Goal: Participate in discussion: Engage in conversation with other users on a specific topic

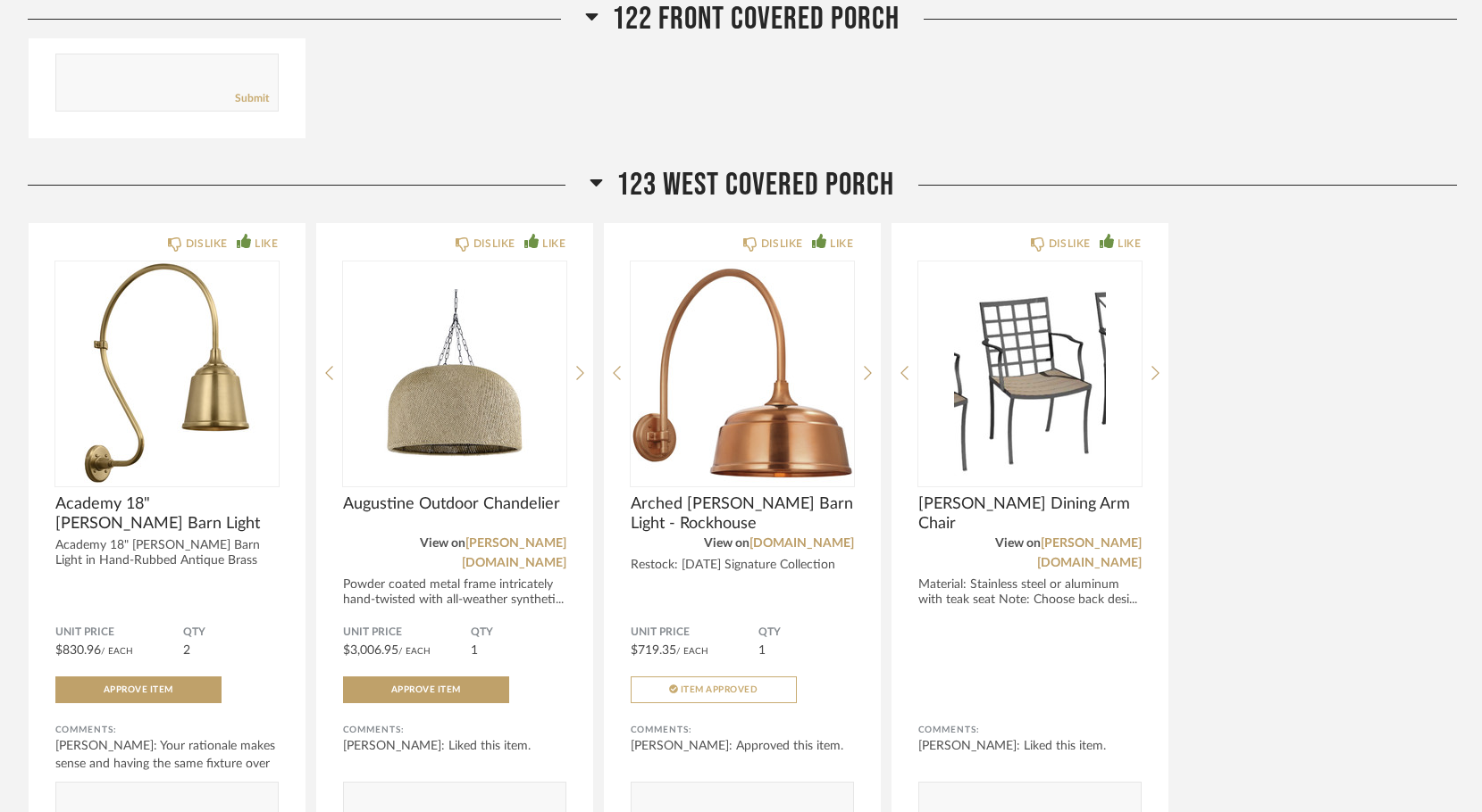
scroll to position [9652, 0]
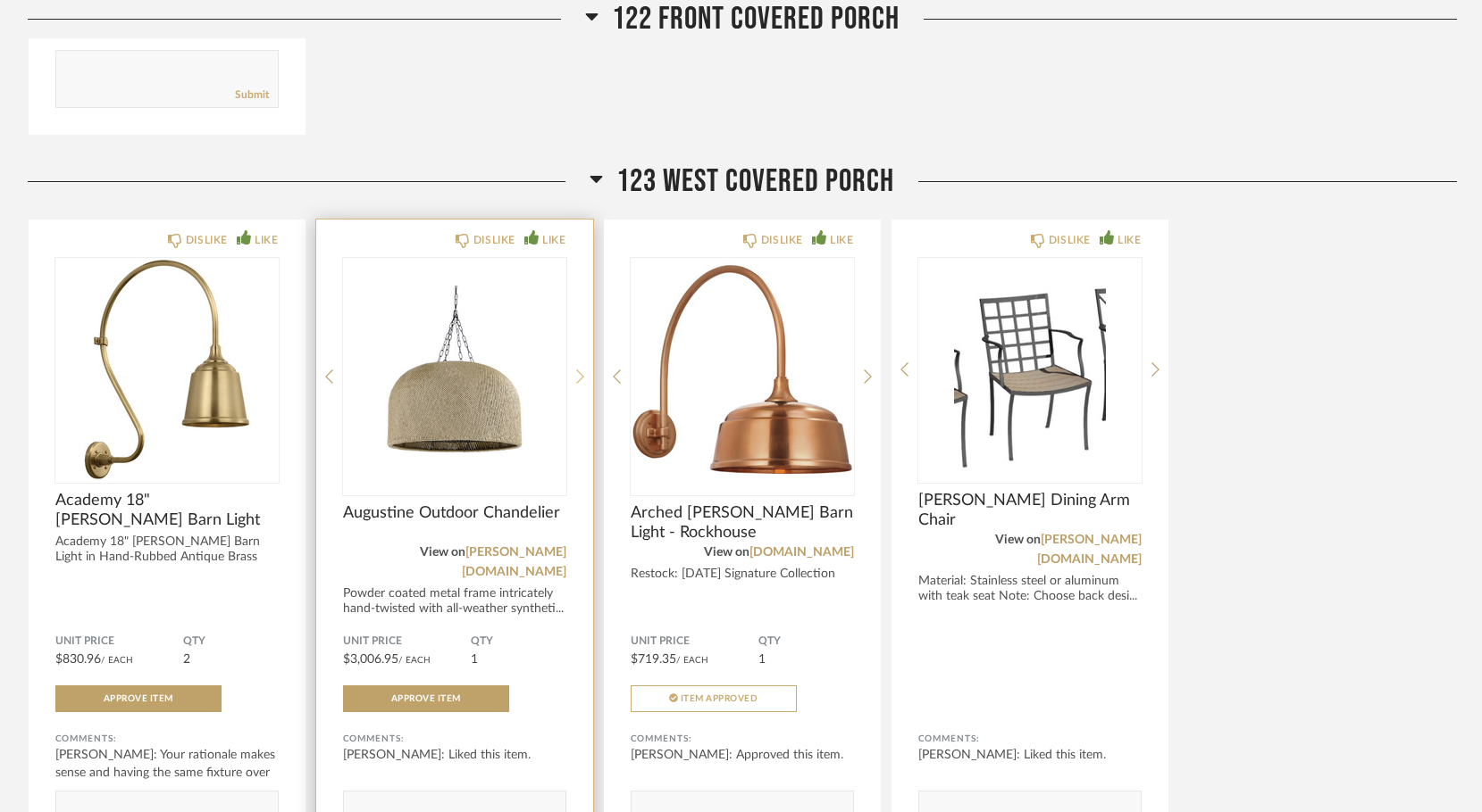
click at [581, 297] on div at bounding box center [579, 376] width 8 height 237
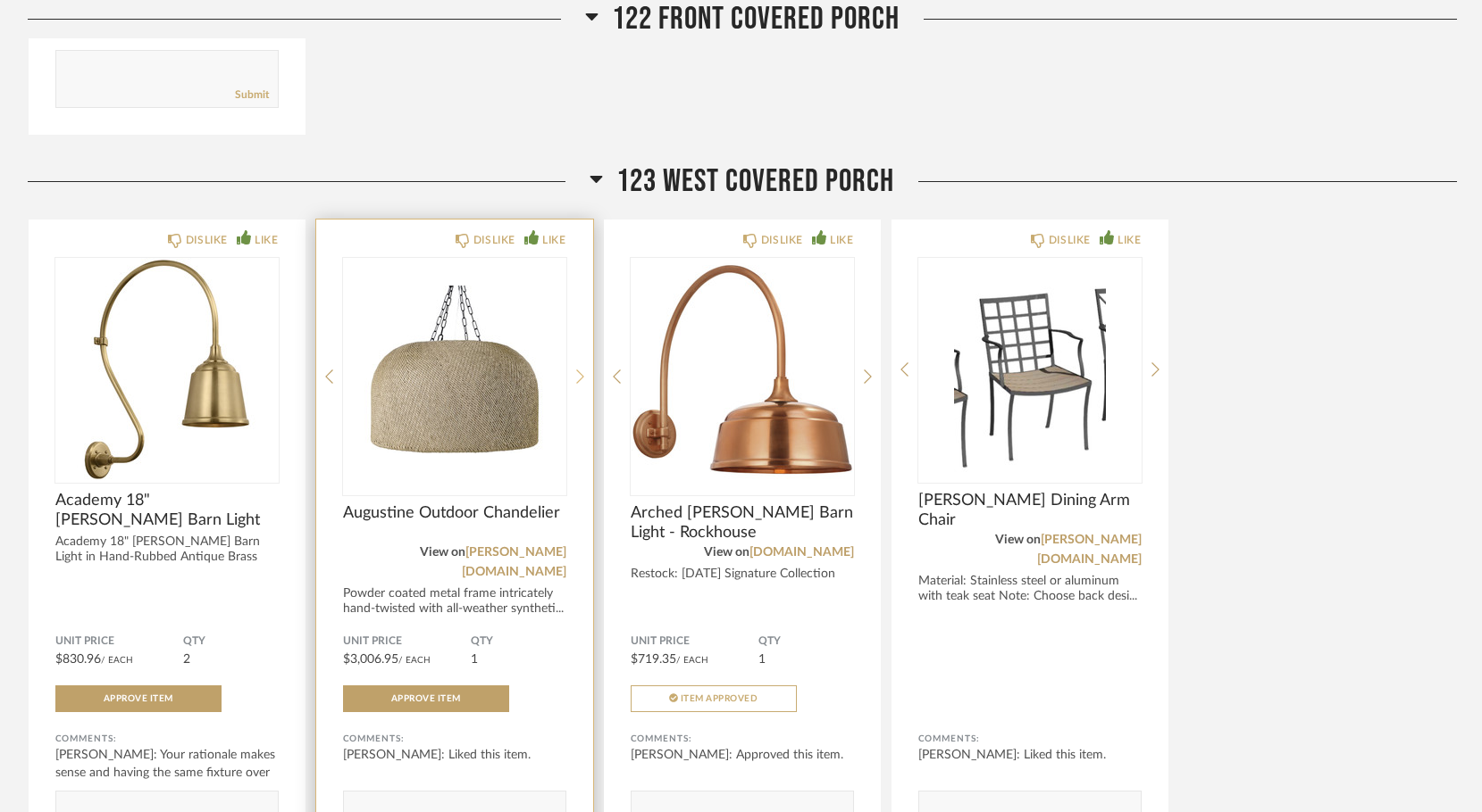
click at [581, 297] on div at bounding box center [579, 376] width 8 height 237
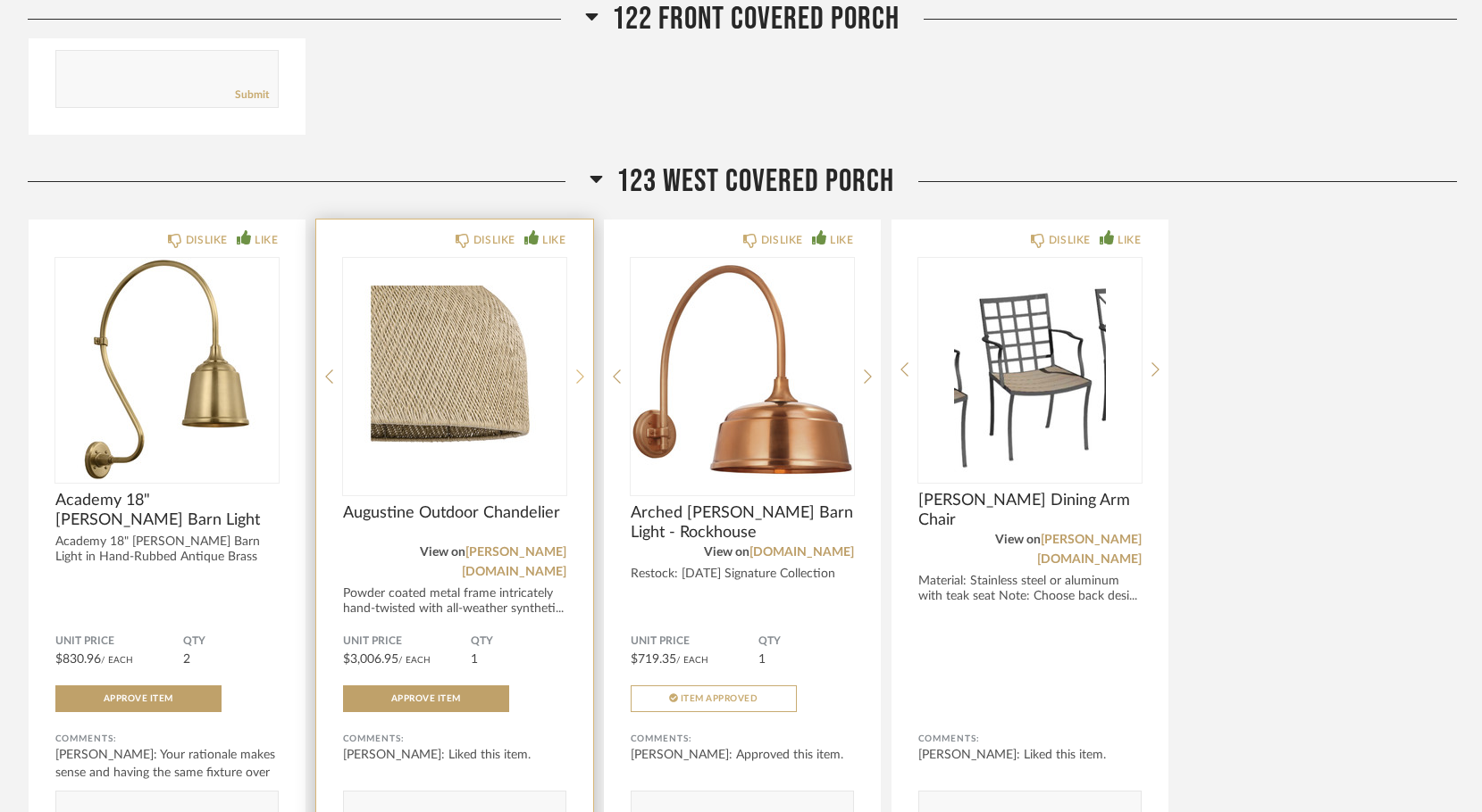
click at [581, 297] on div at bounding box center [579, 376] width 8 height 237
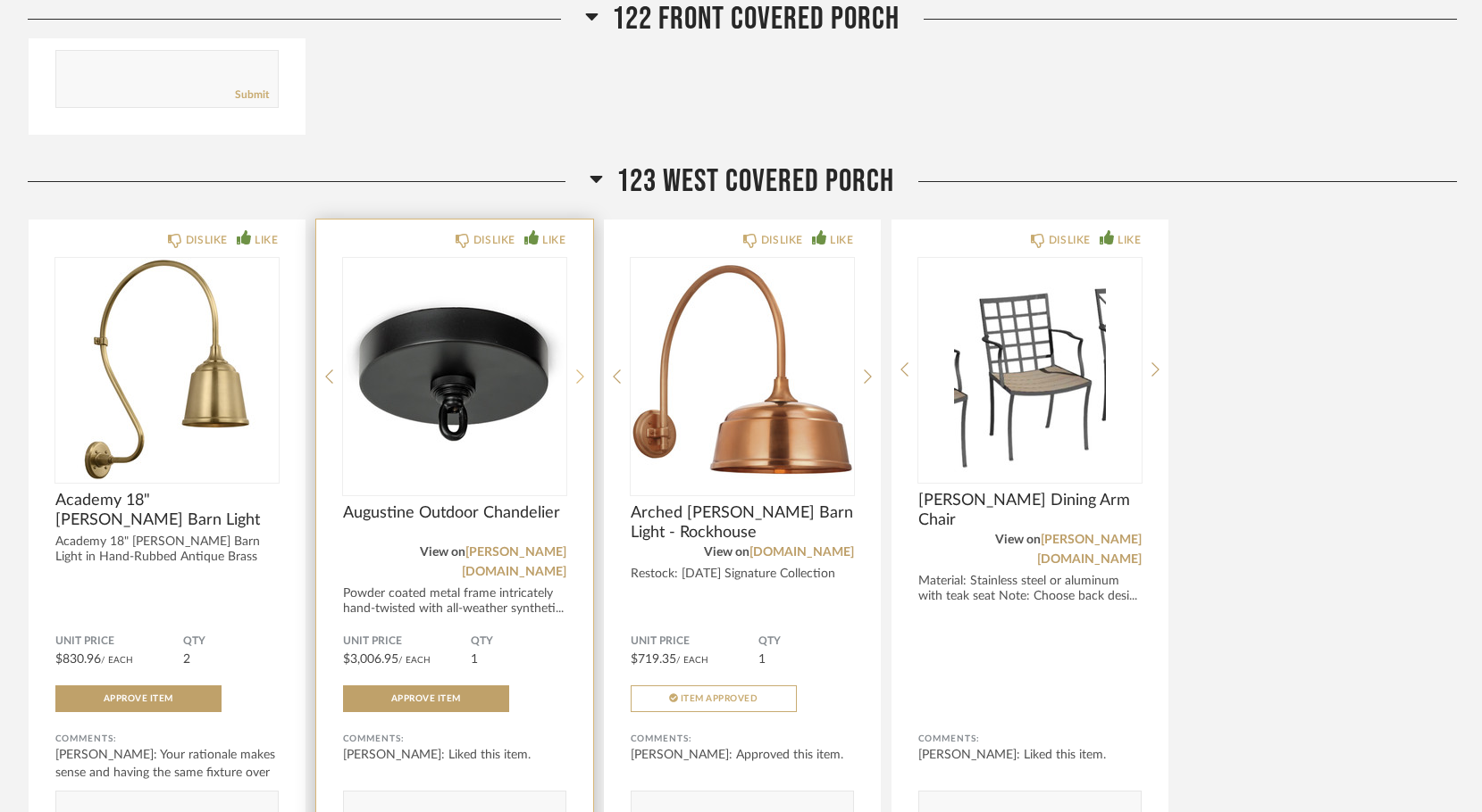
click at [581, 297] on div at bounding box center [579, 376] width 8 height 237
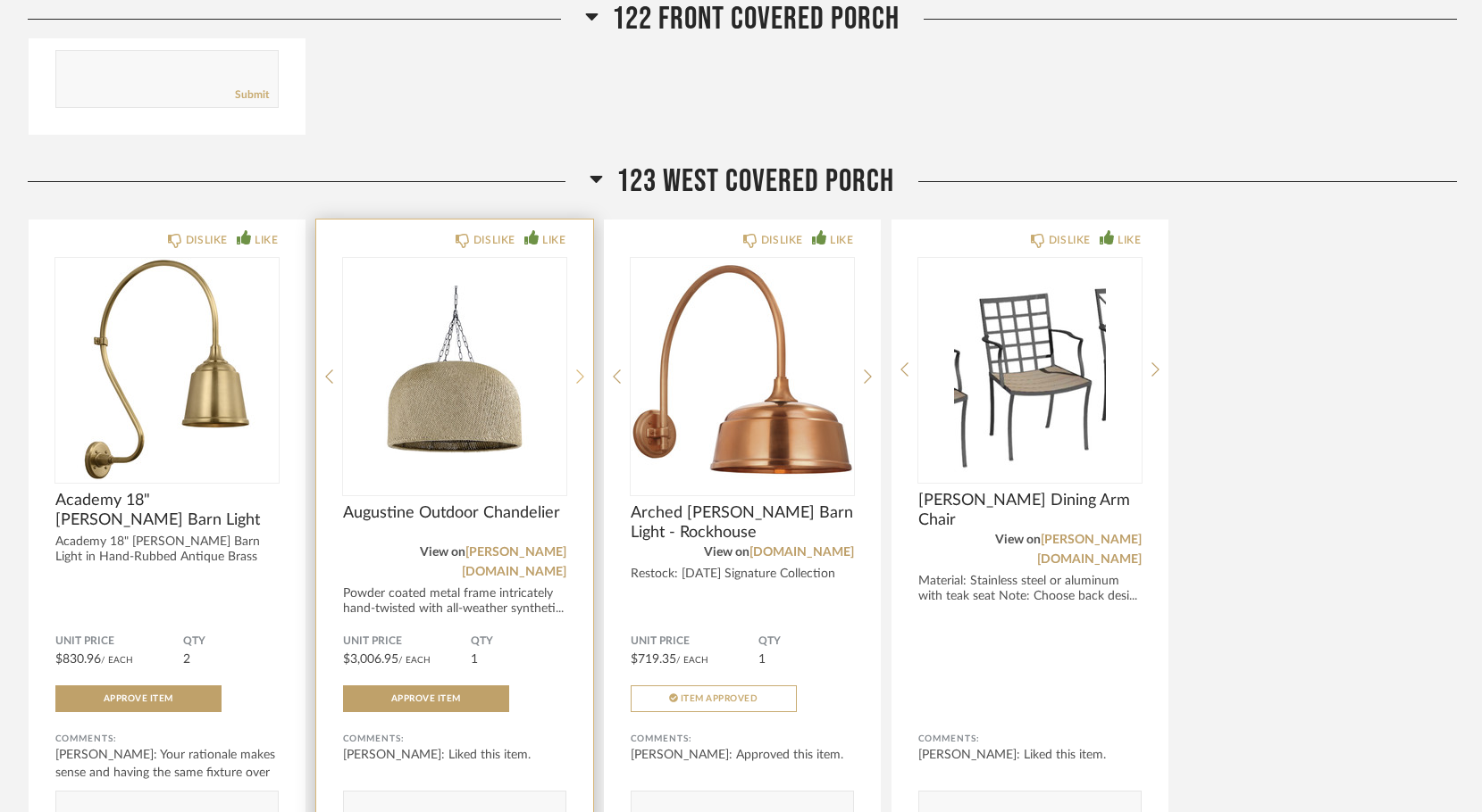
click at [581, 297] on div at bounding box center [579, 376] width 8 height 237
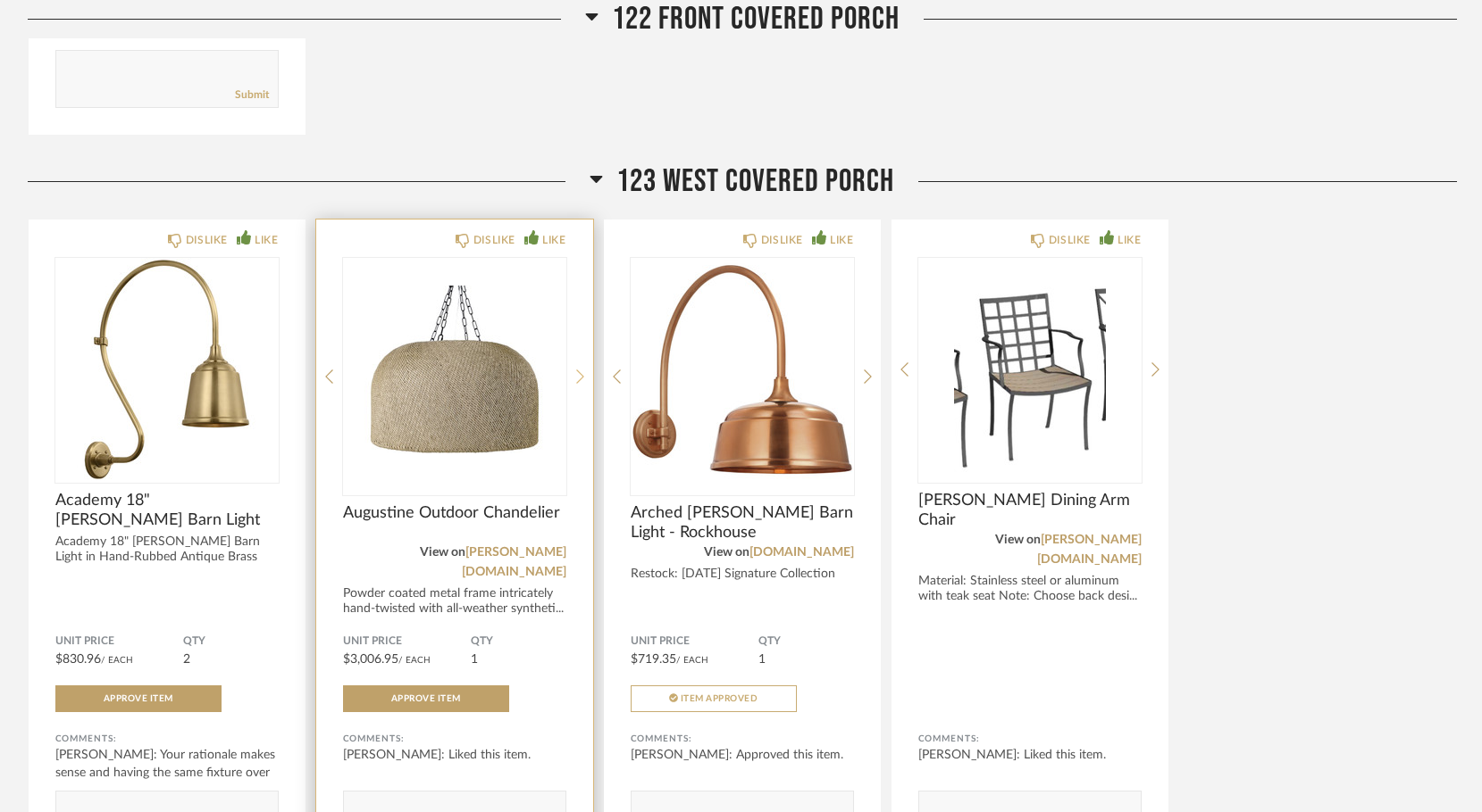
click at [581, 297] on div at bounding box center [579, 376] width 8 height 237
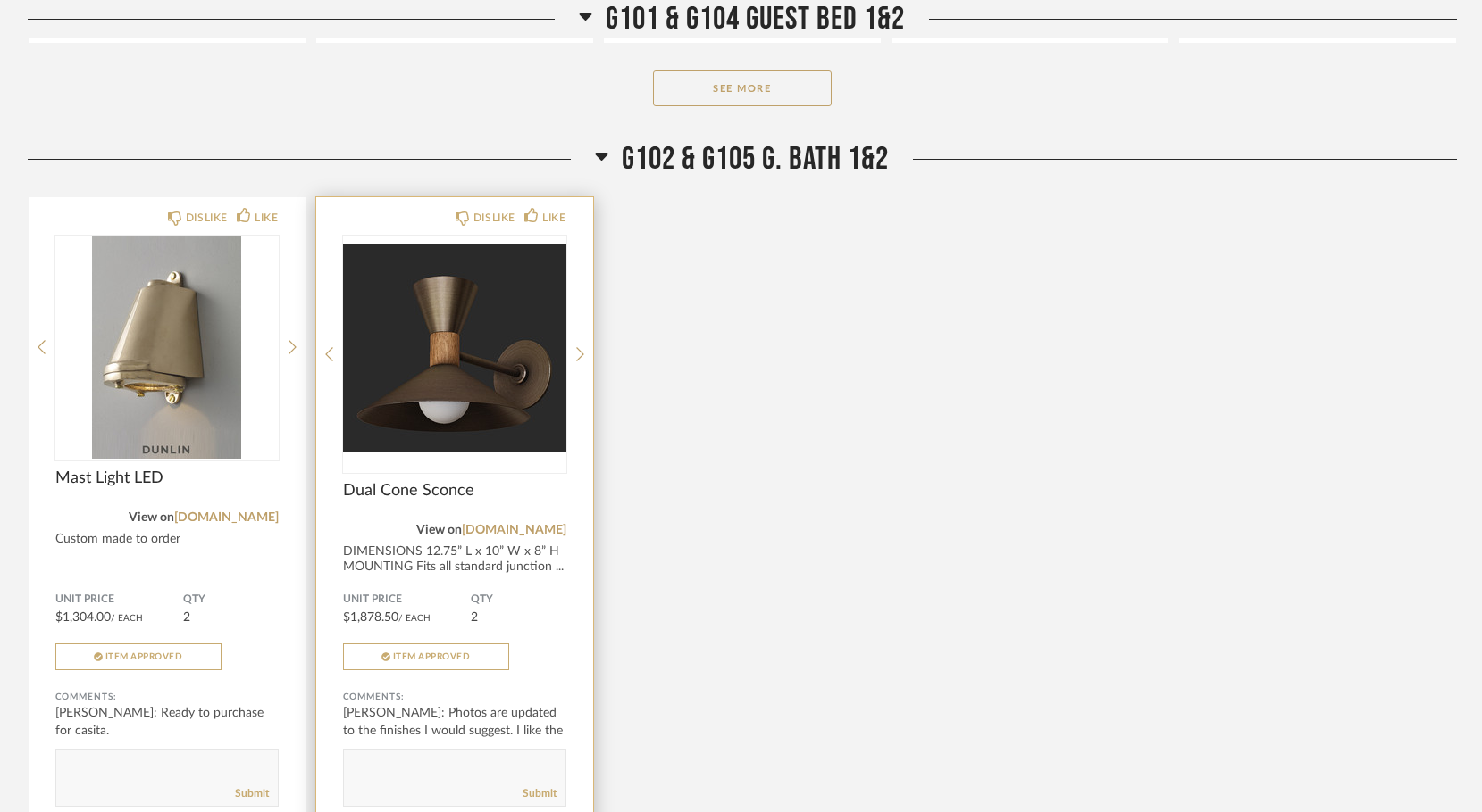
scroll to position [11199, 0]
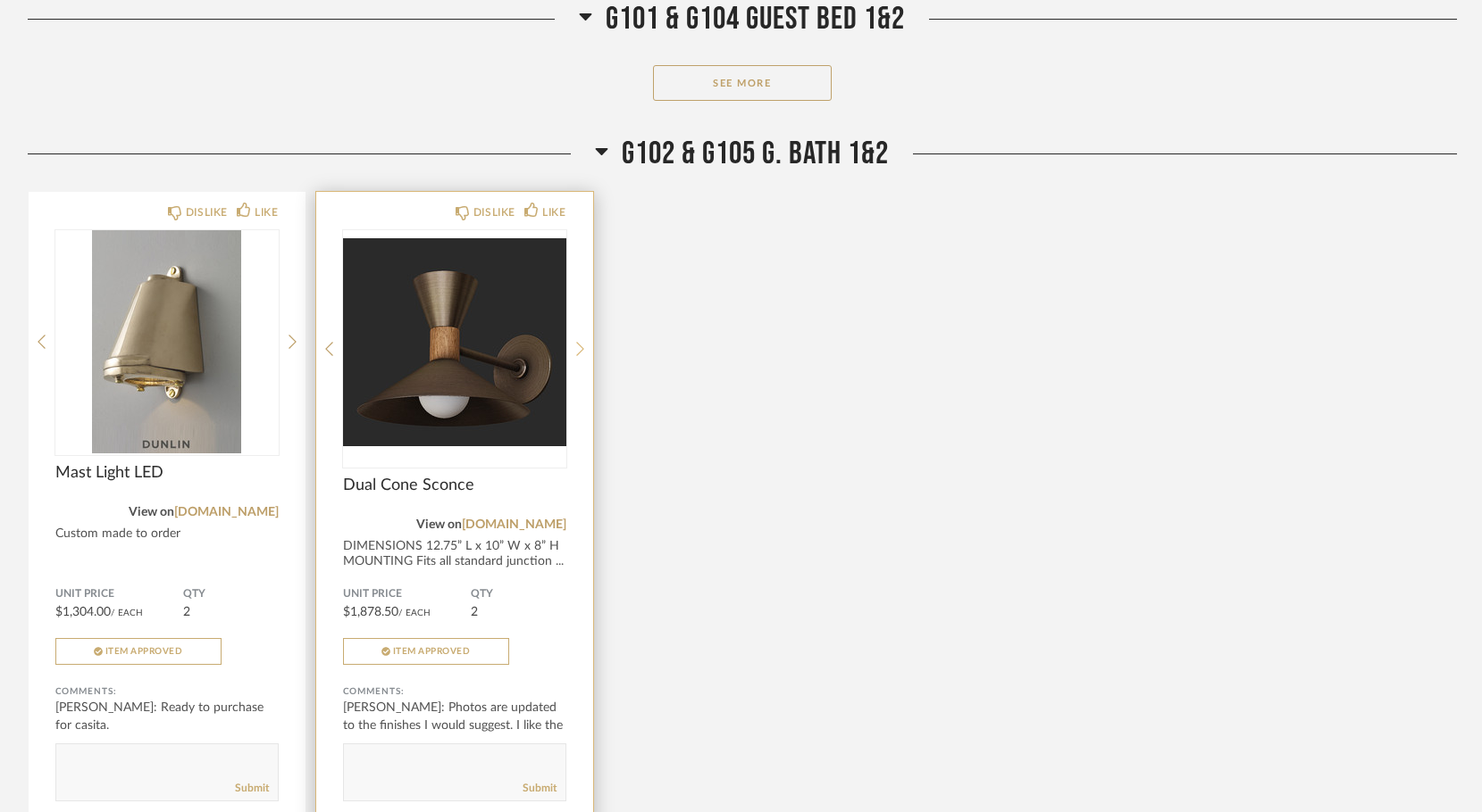
click at [576, 341] on icon at bounding box center [579, 349] width 8 height 16
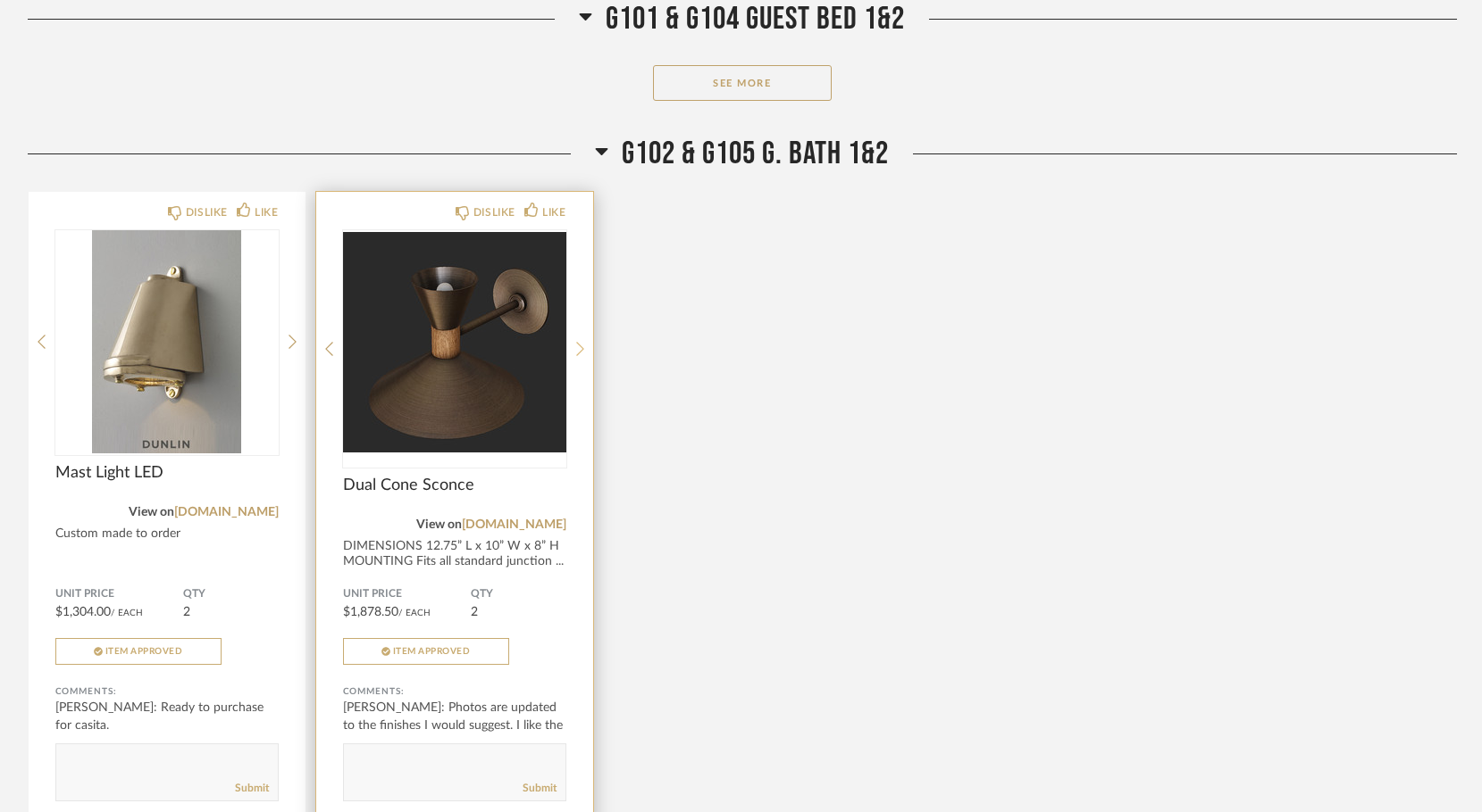
click at [576, 341] on icon at bounding box center [579, 349] width 8 height 16
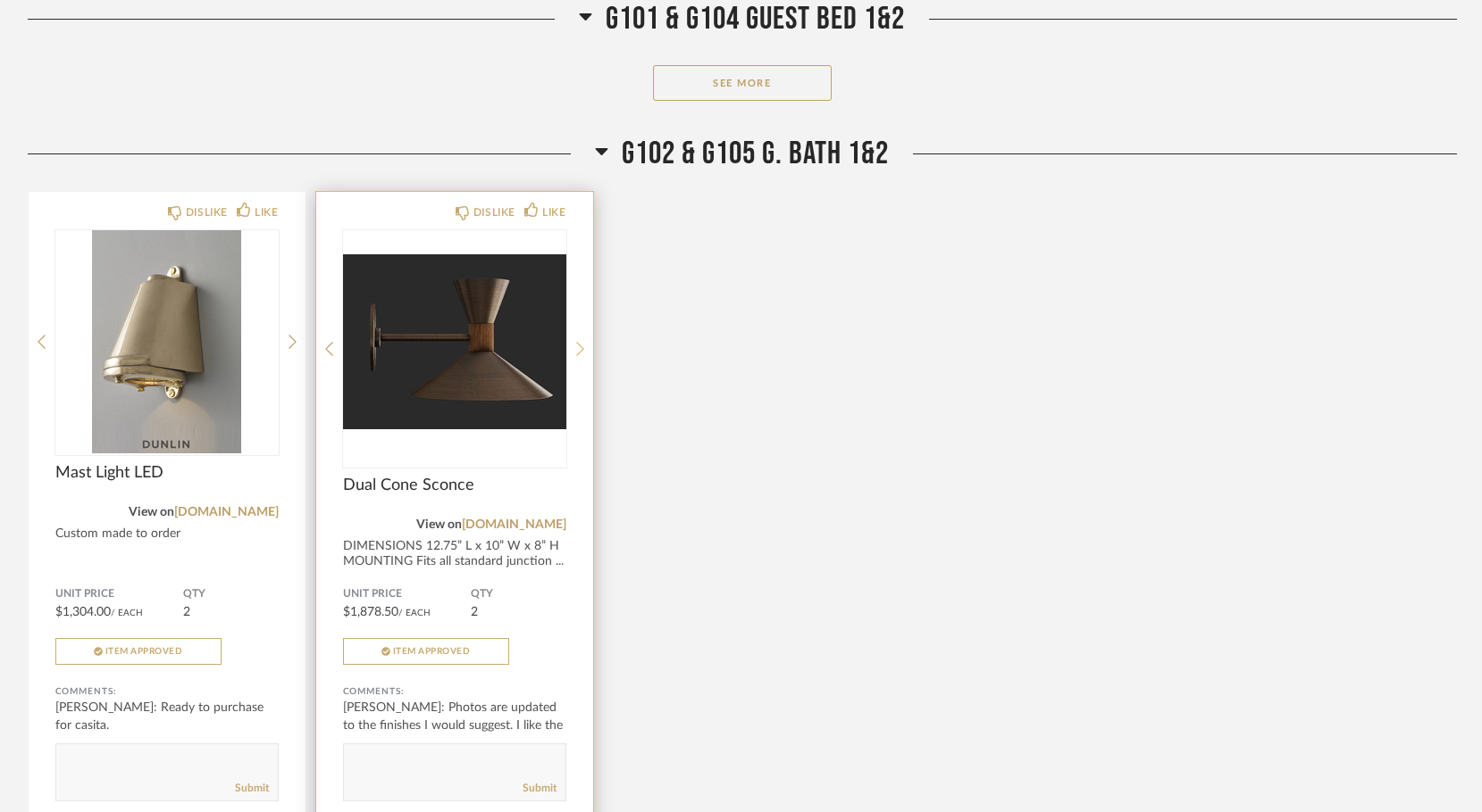
click at [576, 341] on icon at bounding box center [579, 349] width 8 height 16
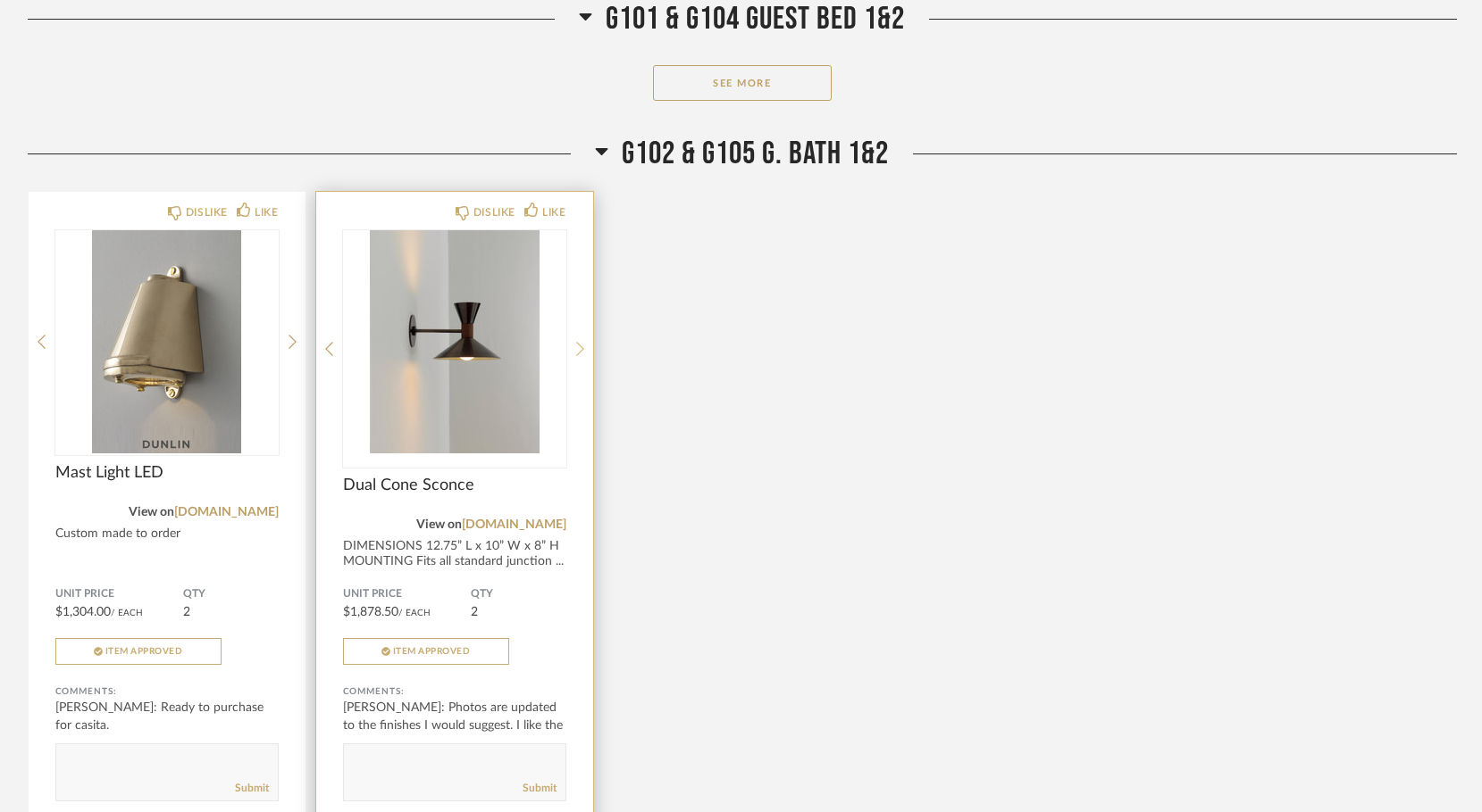
click at [576, 341] on icon at bounding box center [579, 349] width 8 height 16
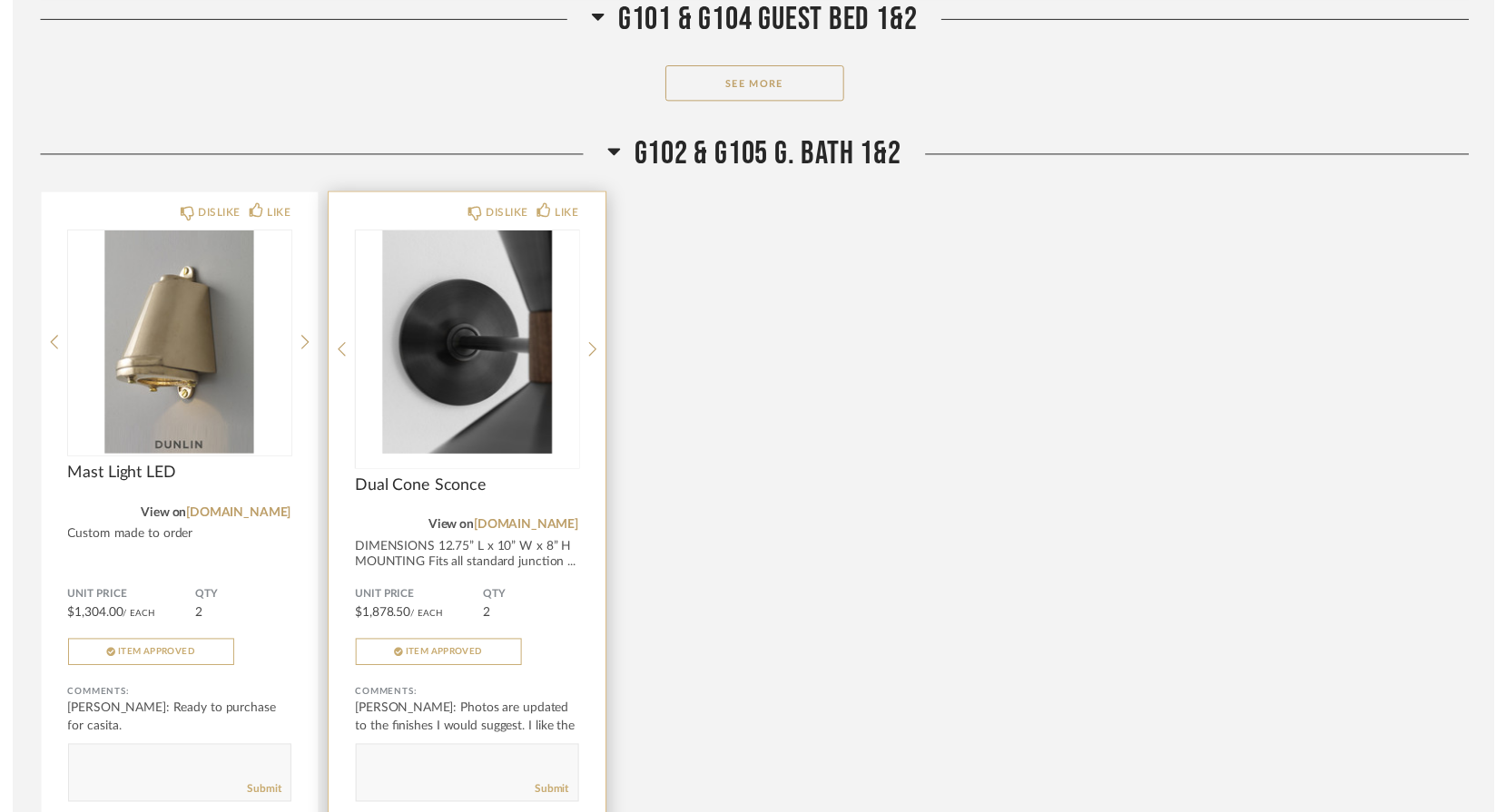
scroll to position [11051, 0]
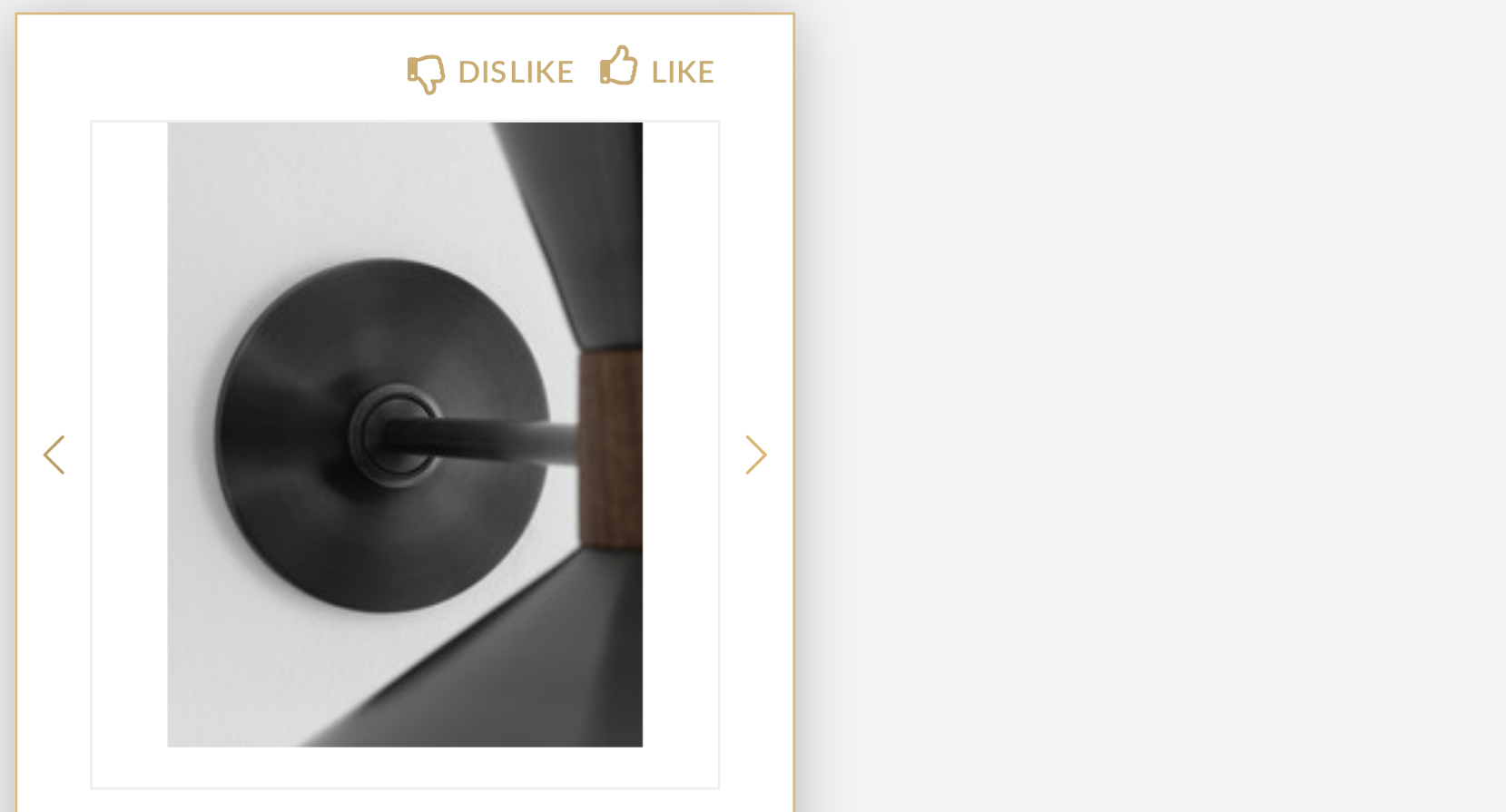
click at [585, 674] on icon at bounding box center [589, 682] width 8 height 17
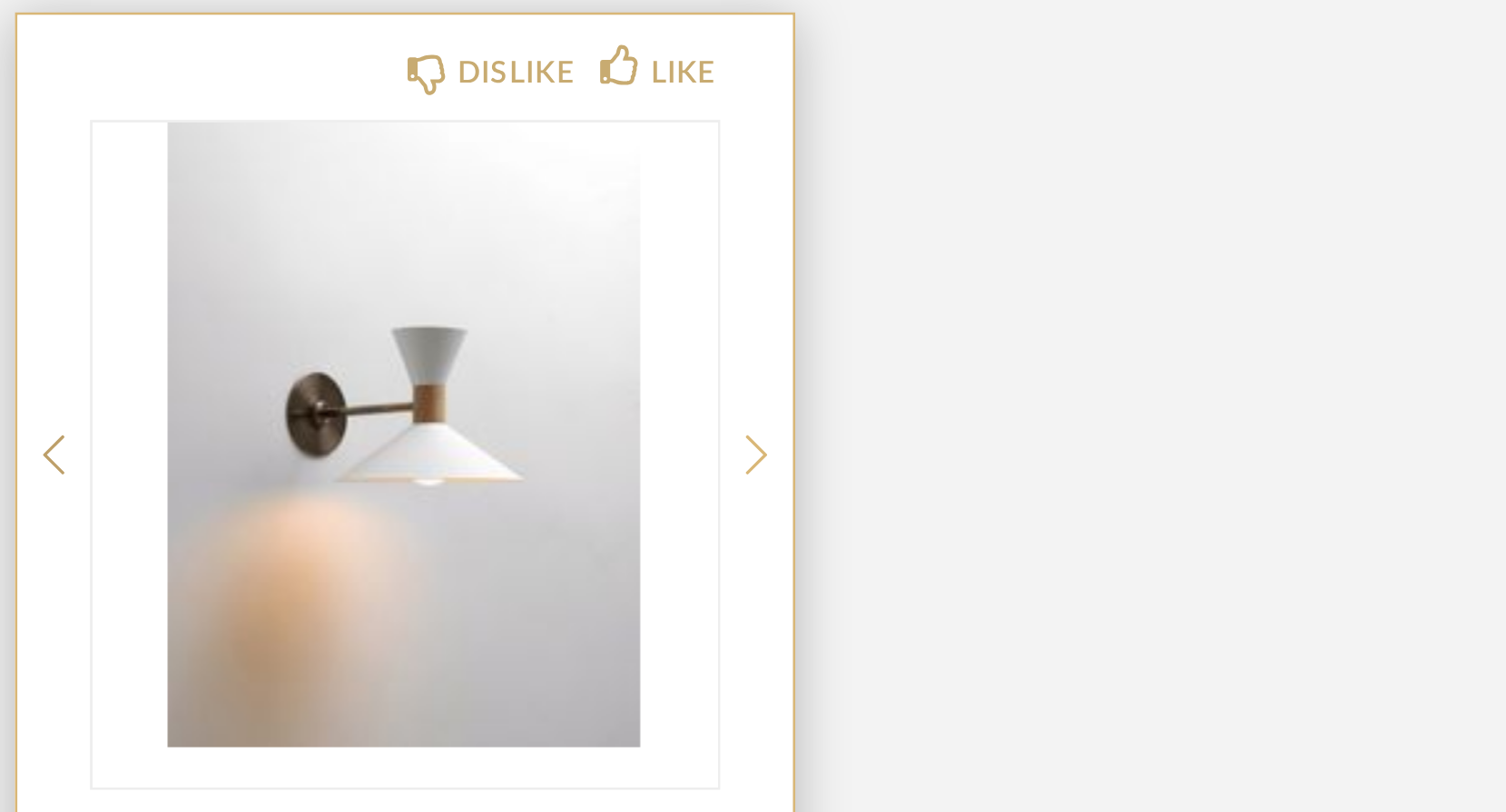
click at [585, 674] on icon at bounding box center [589, 682] width 8 height 17
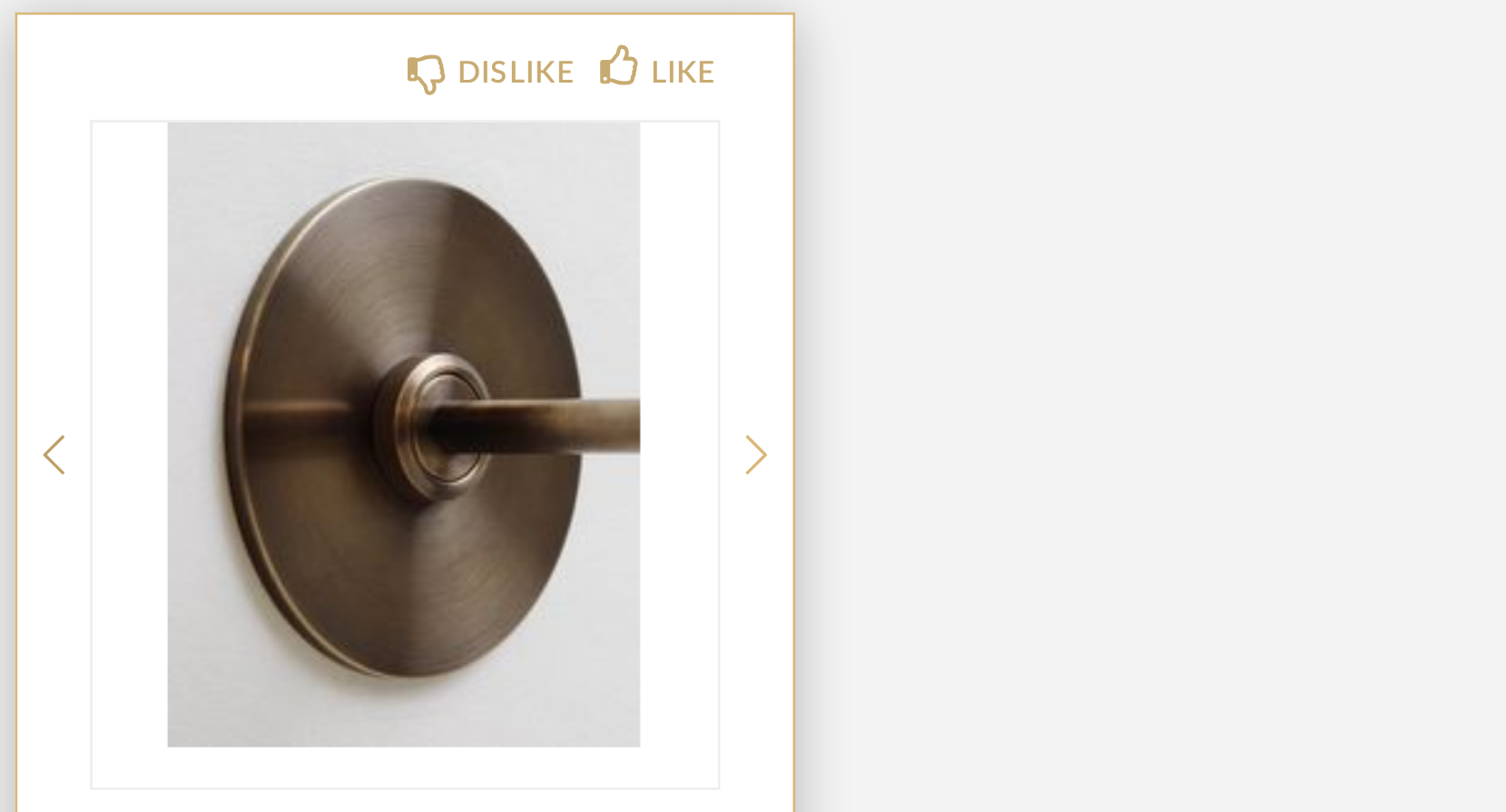
click at [585, 674] on icon at bounding box center [589, 682] width 8 height 17
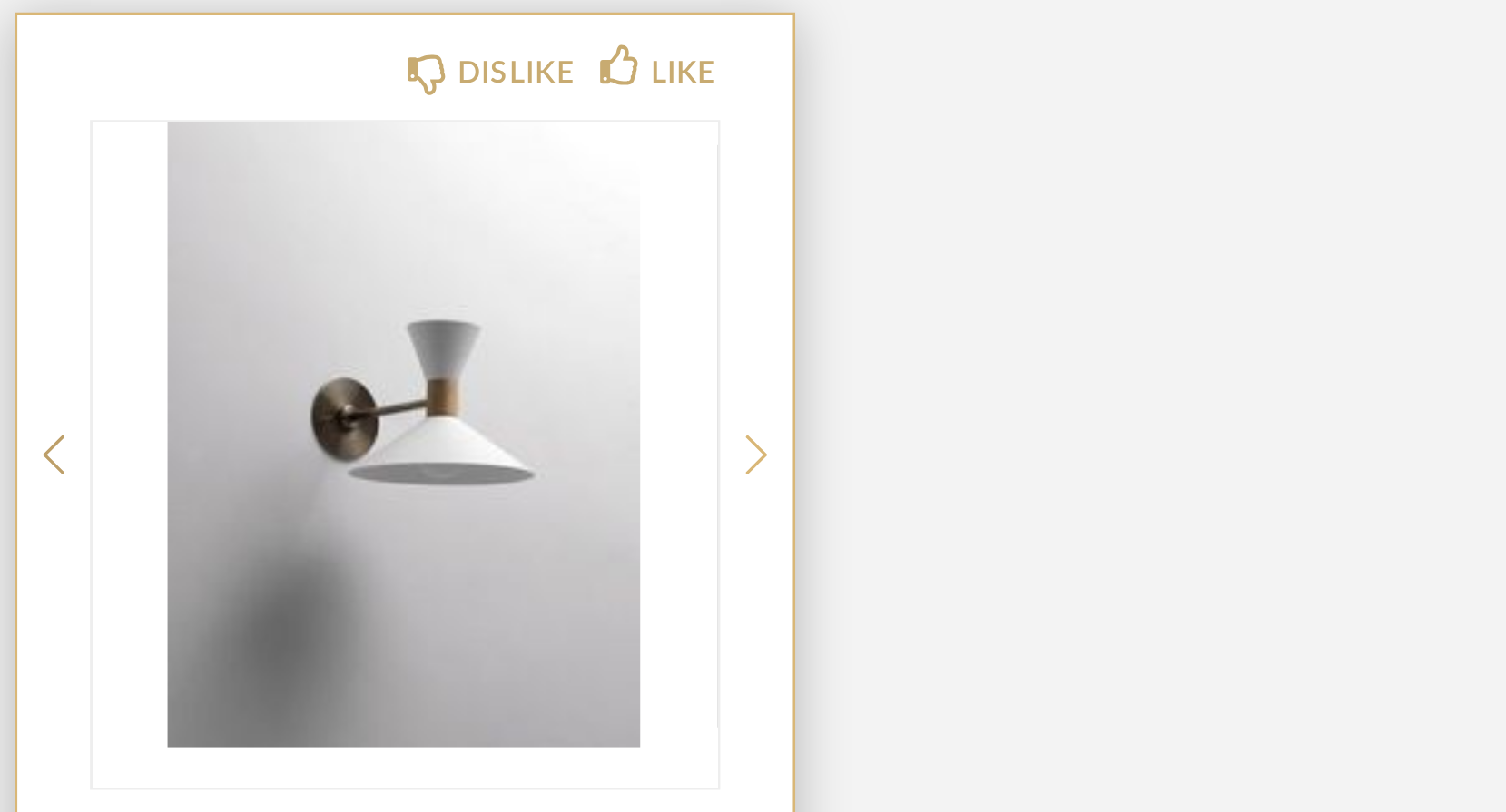
click at [585, 674] on icon at bounding box center [589, 682] width 8 height 17
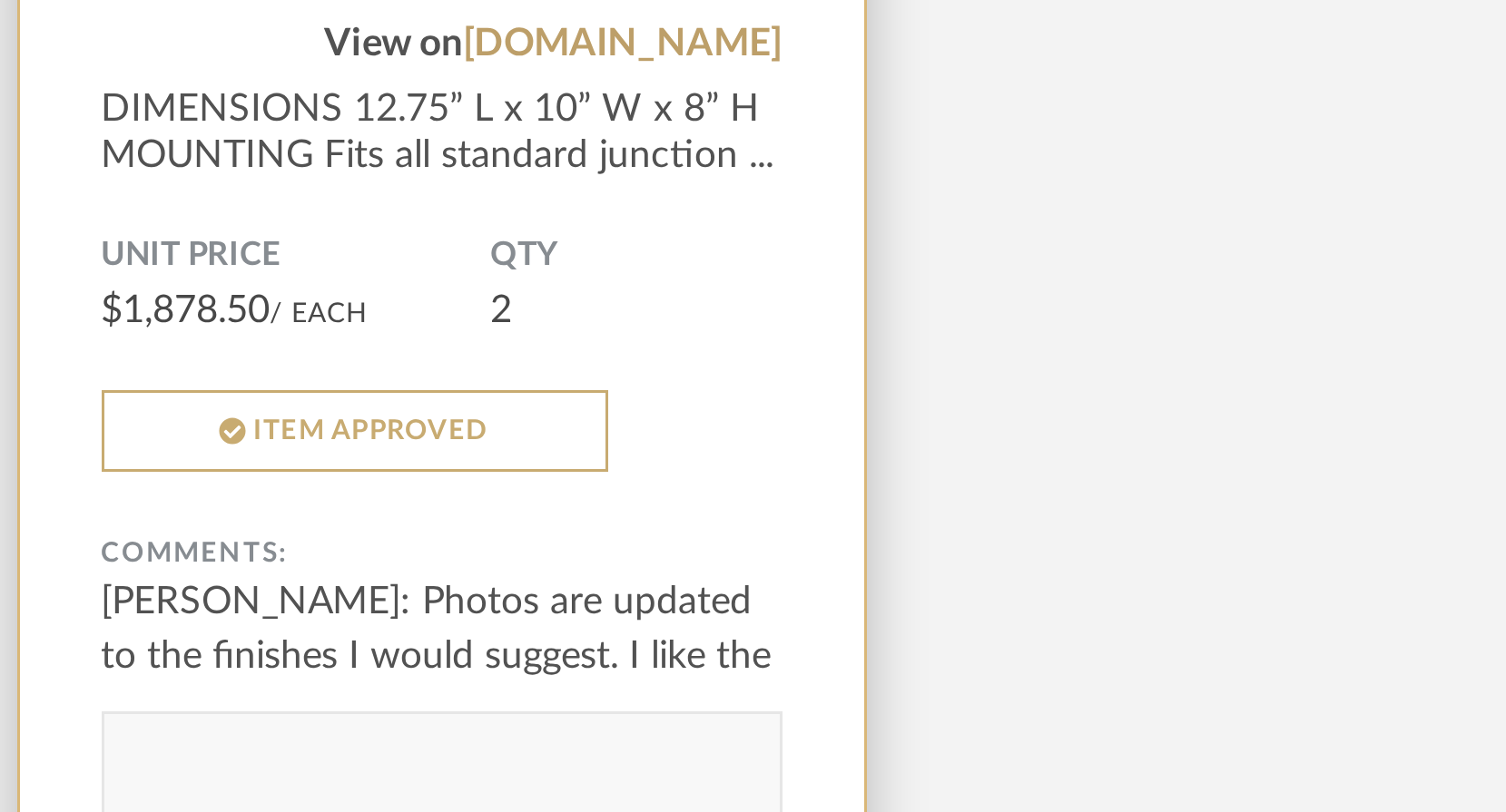
scroll to position [11359, 0]
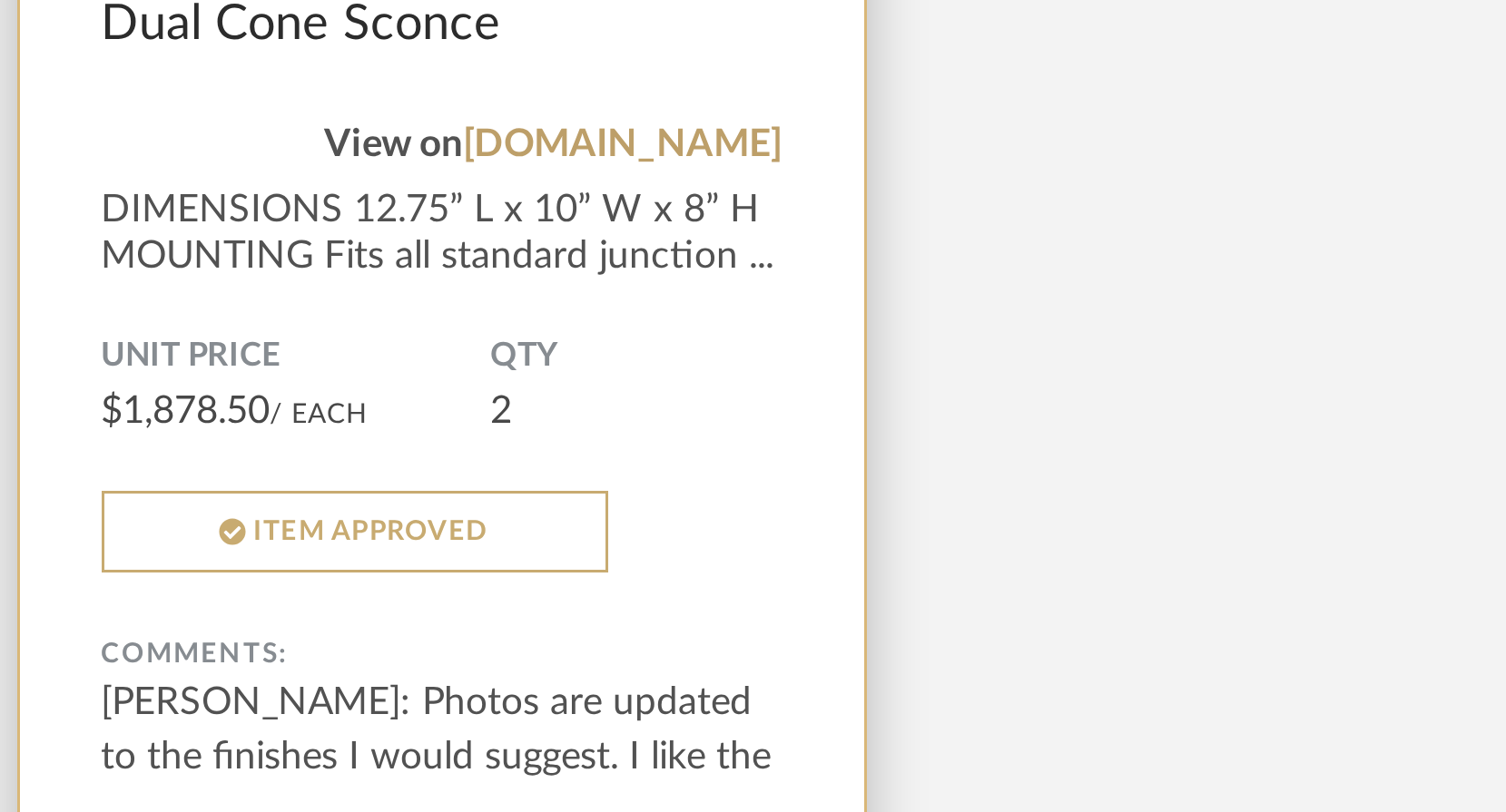
click at [348, 776] on form "Submit" at bounding box center [461, 806] width 227 height 59
click at [349, 785] on textarea at bounding box center [461, 797] width 225 height 24
type textarea "L"
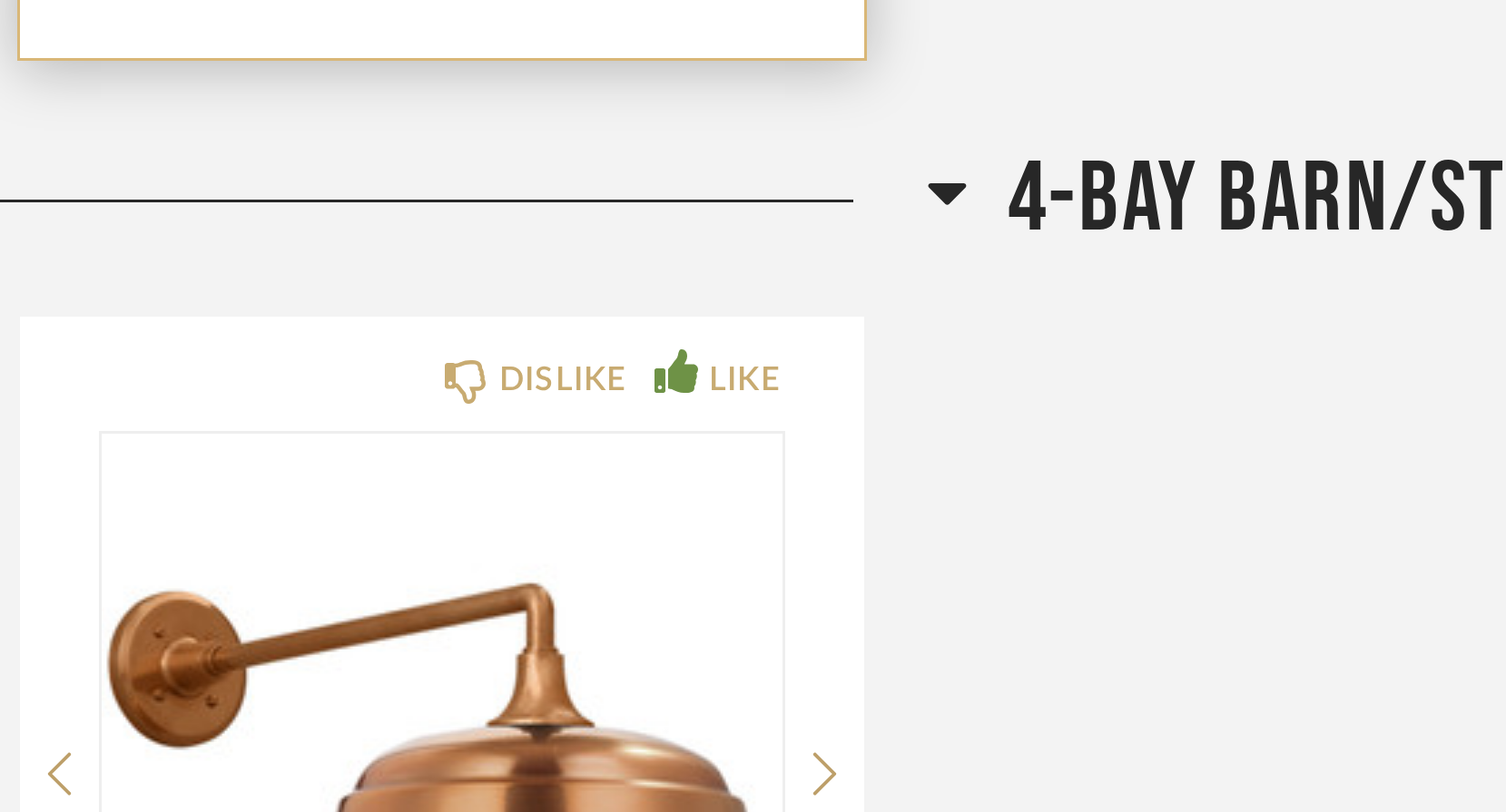
scroll to position [11660, 0]
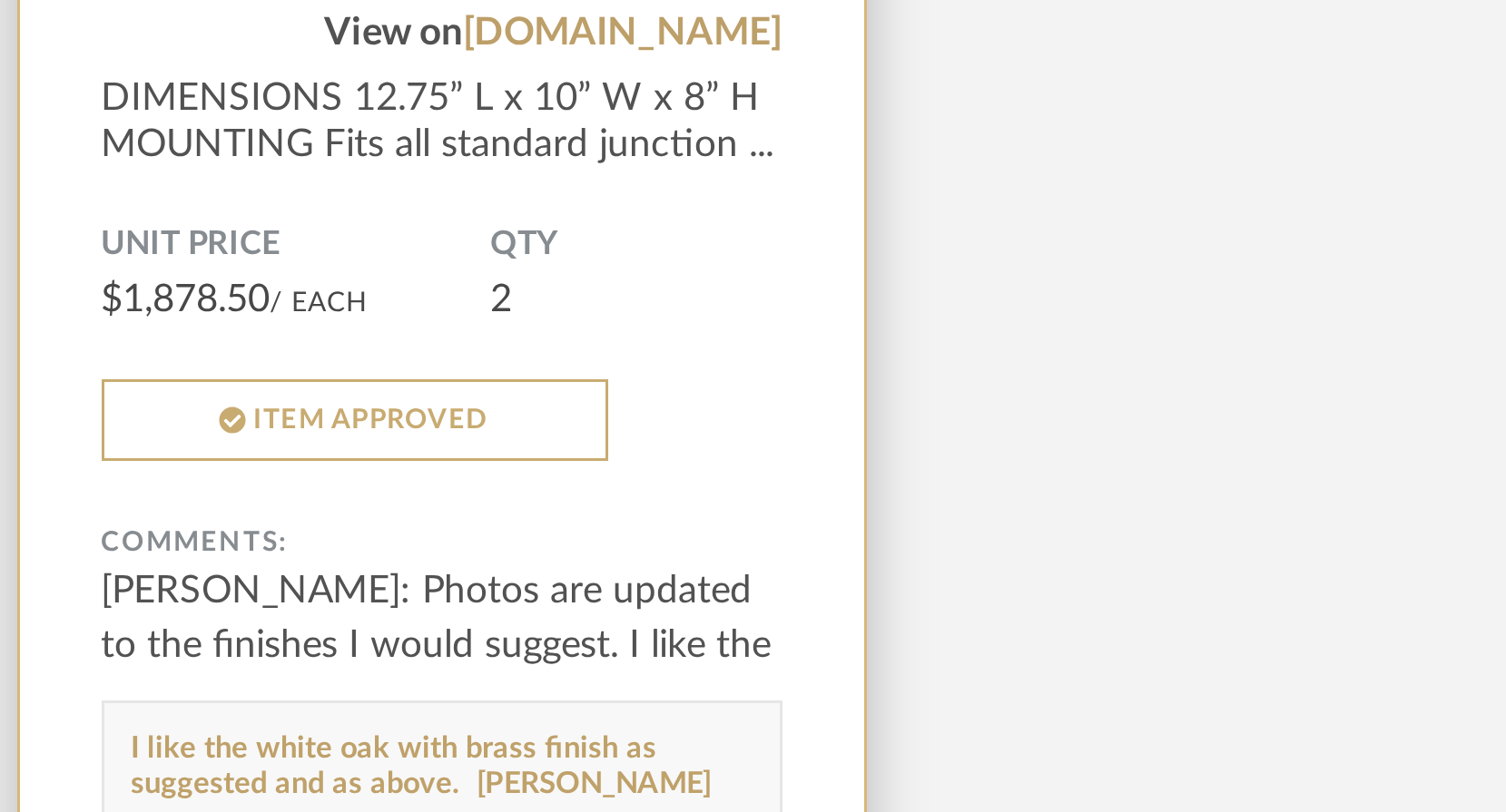
type textarea "I like the white oak with brass finish as suggested and as above. [PERSON_NAME]"
click at [531, 511] on link "Submit" at bounding box center [548, 519] width 34 height 16
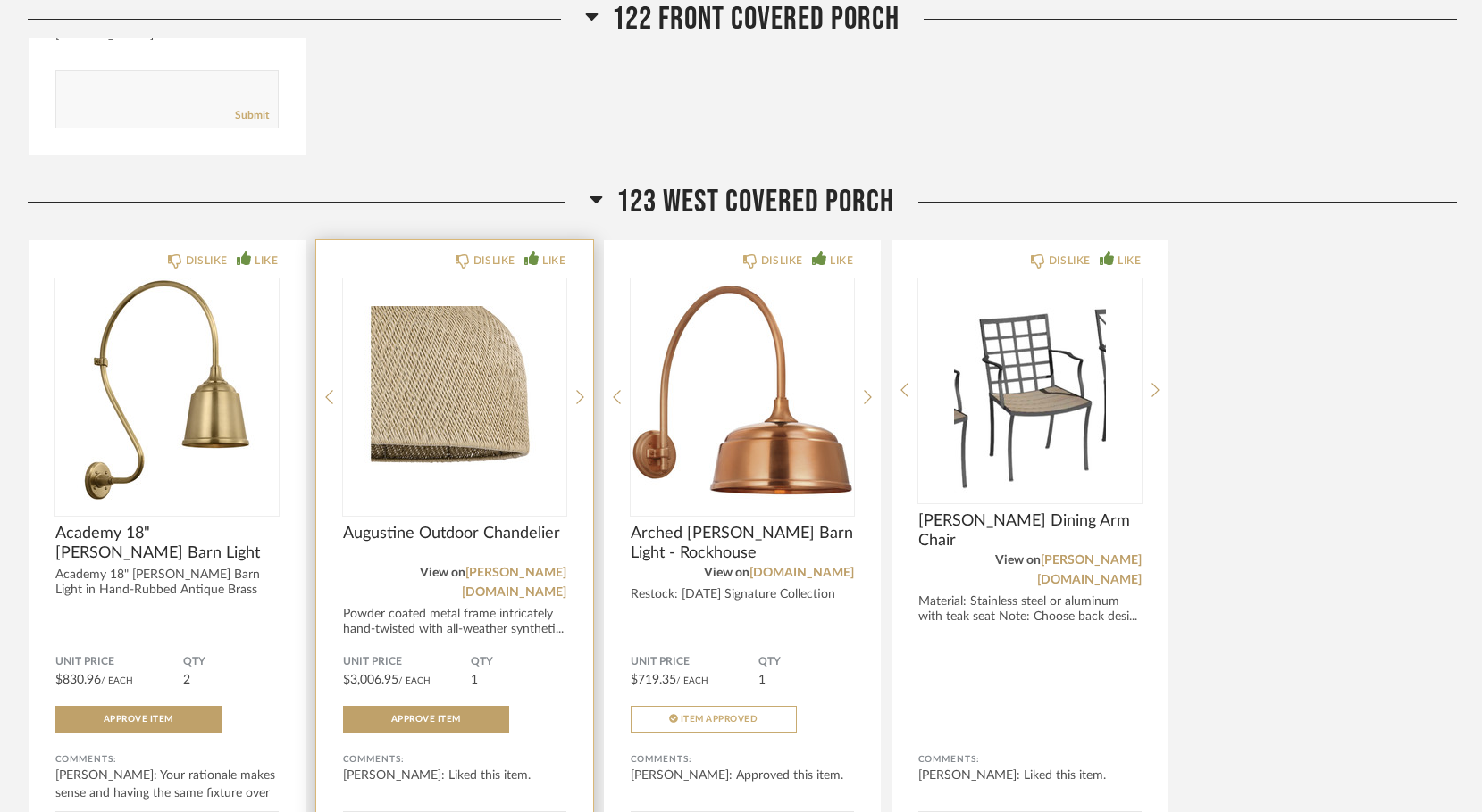
scroll to position [9644, 0]
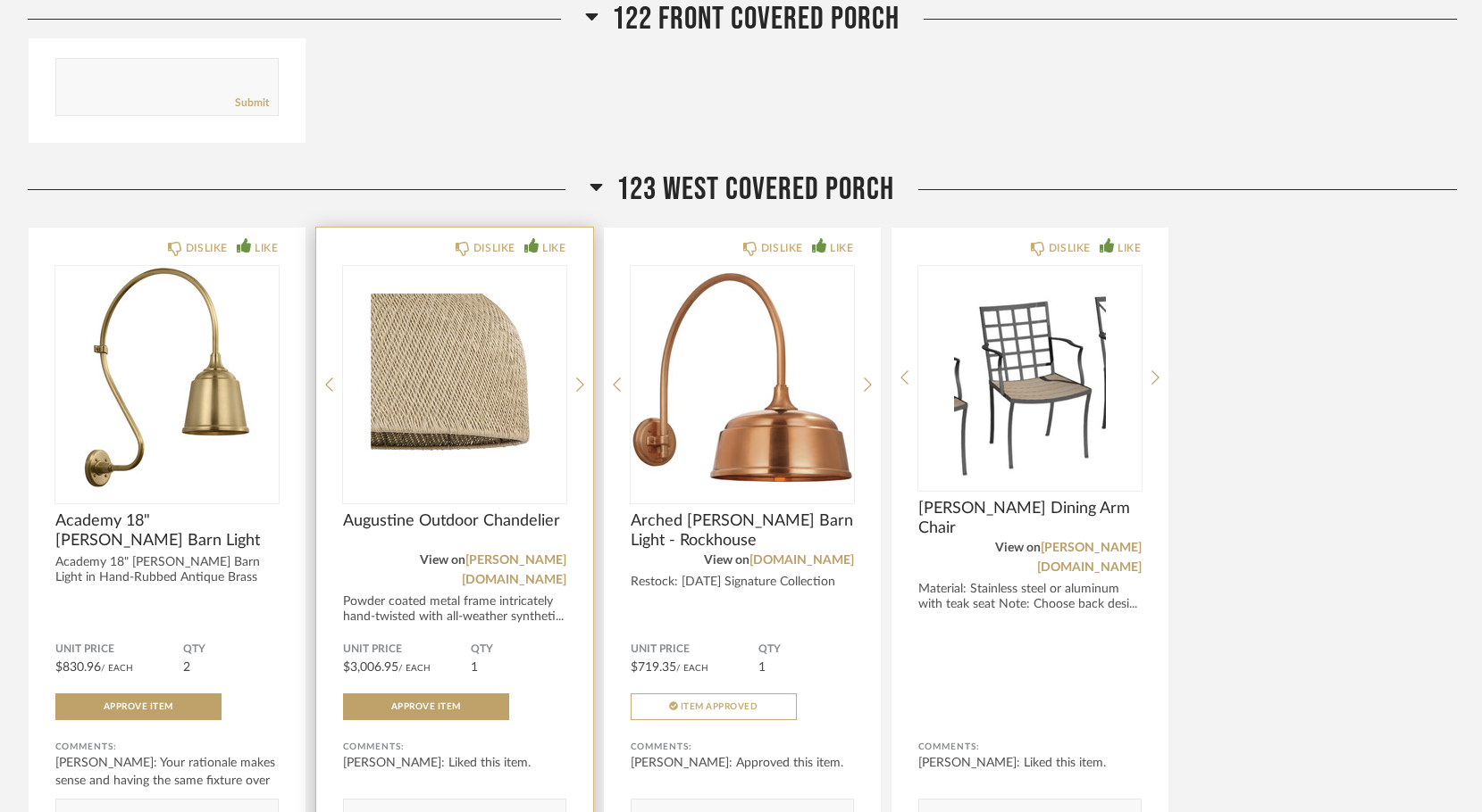
click at [575, 319] on div "DISLIKE LIKE Augustine Outdoor Chandelier View on [PERSON_NAME][DOMAIN_NAME] Po…" at bounding box center [454, 555] width 277 height 656
click at [580, 377] on icon at bounding box center [579, 385] width 8 height 15
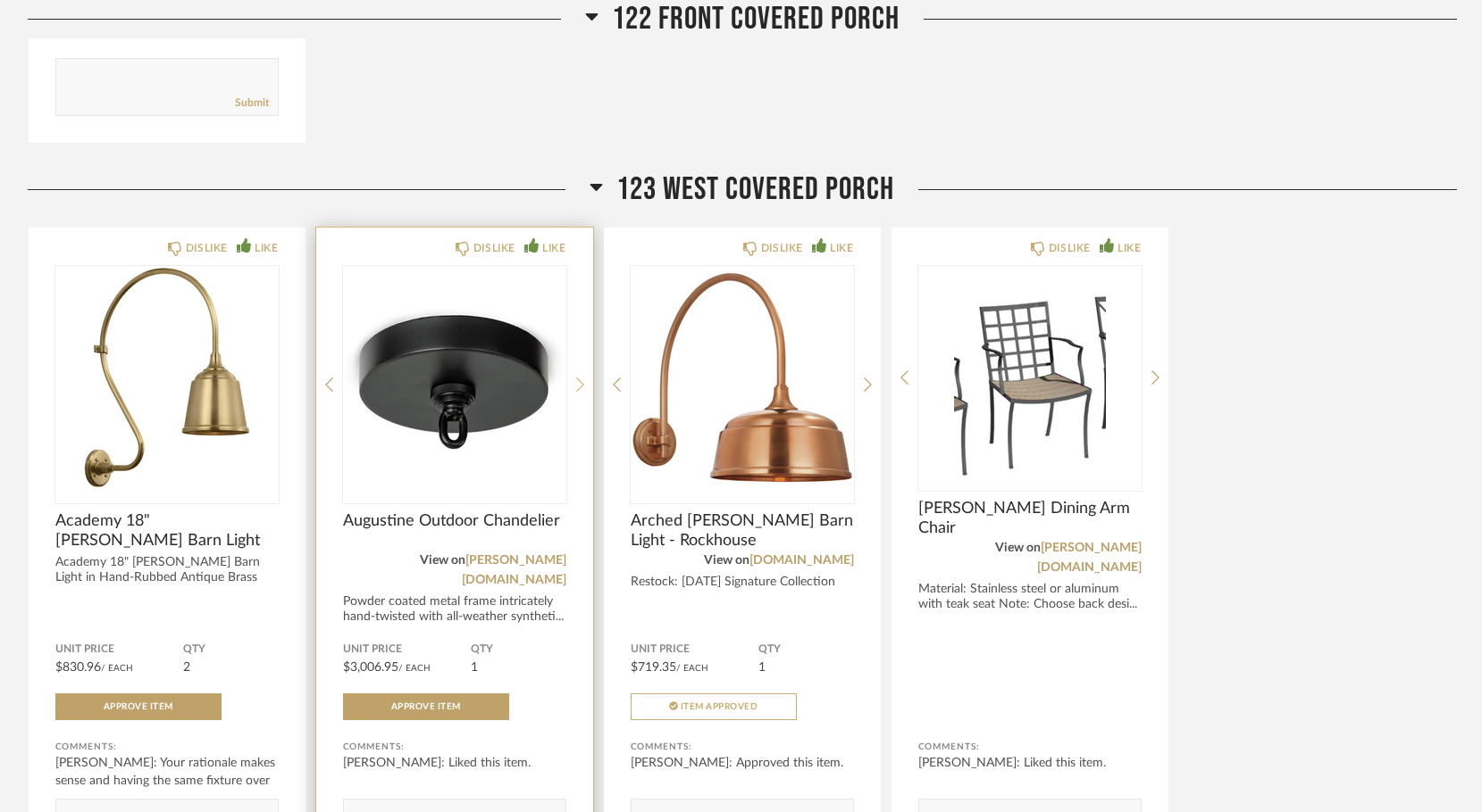
click at [580, 377] on icon at bounding box center [579, 385] width 8 height 15
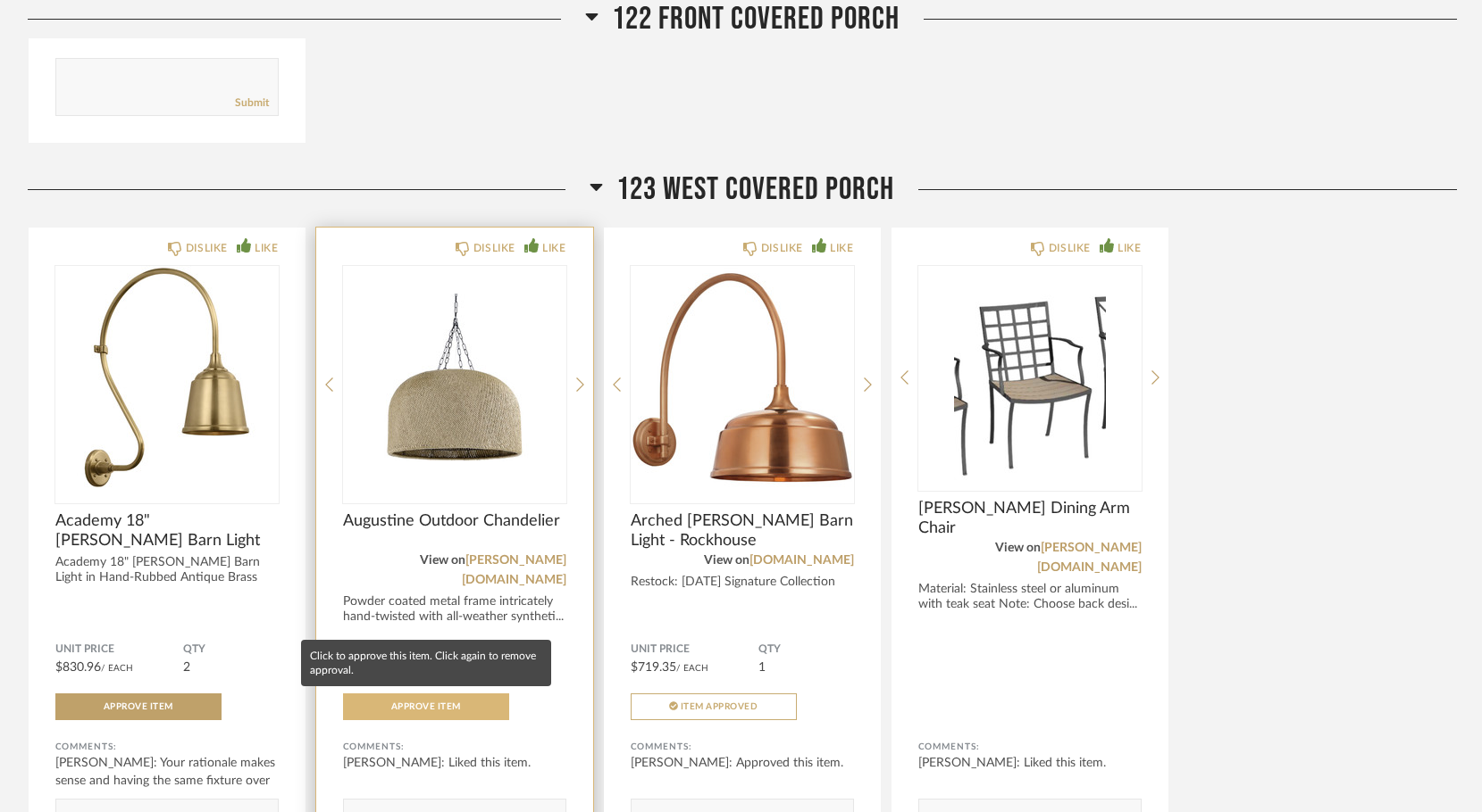
click at [401, 702] on span "Approve Item" at bounding box center [426, 707] width 69 height 9
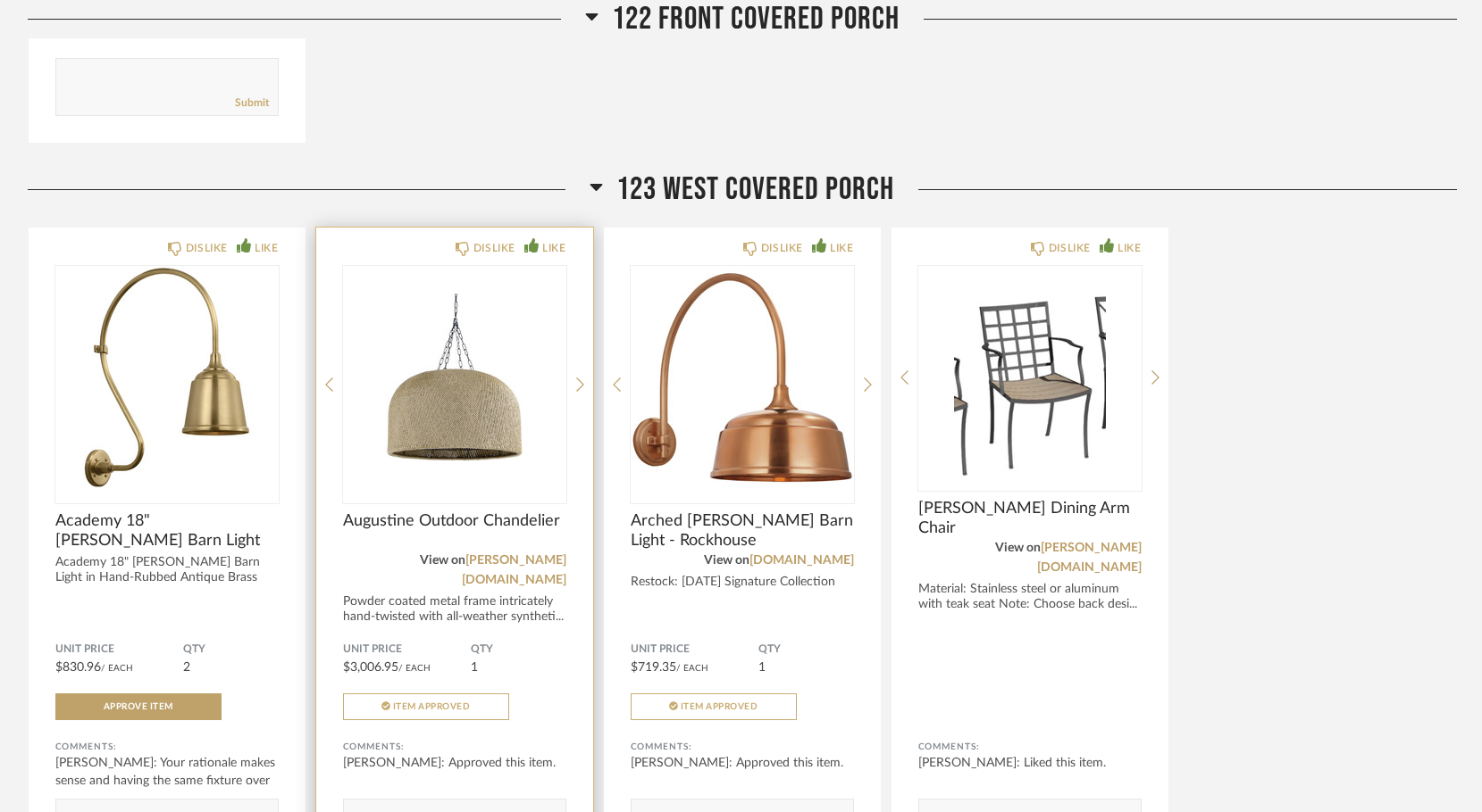
click at [350, 808] on textarea at bounding box center [454, 820] width 221 height 24
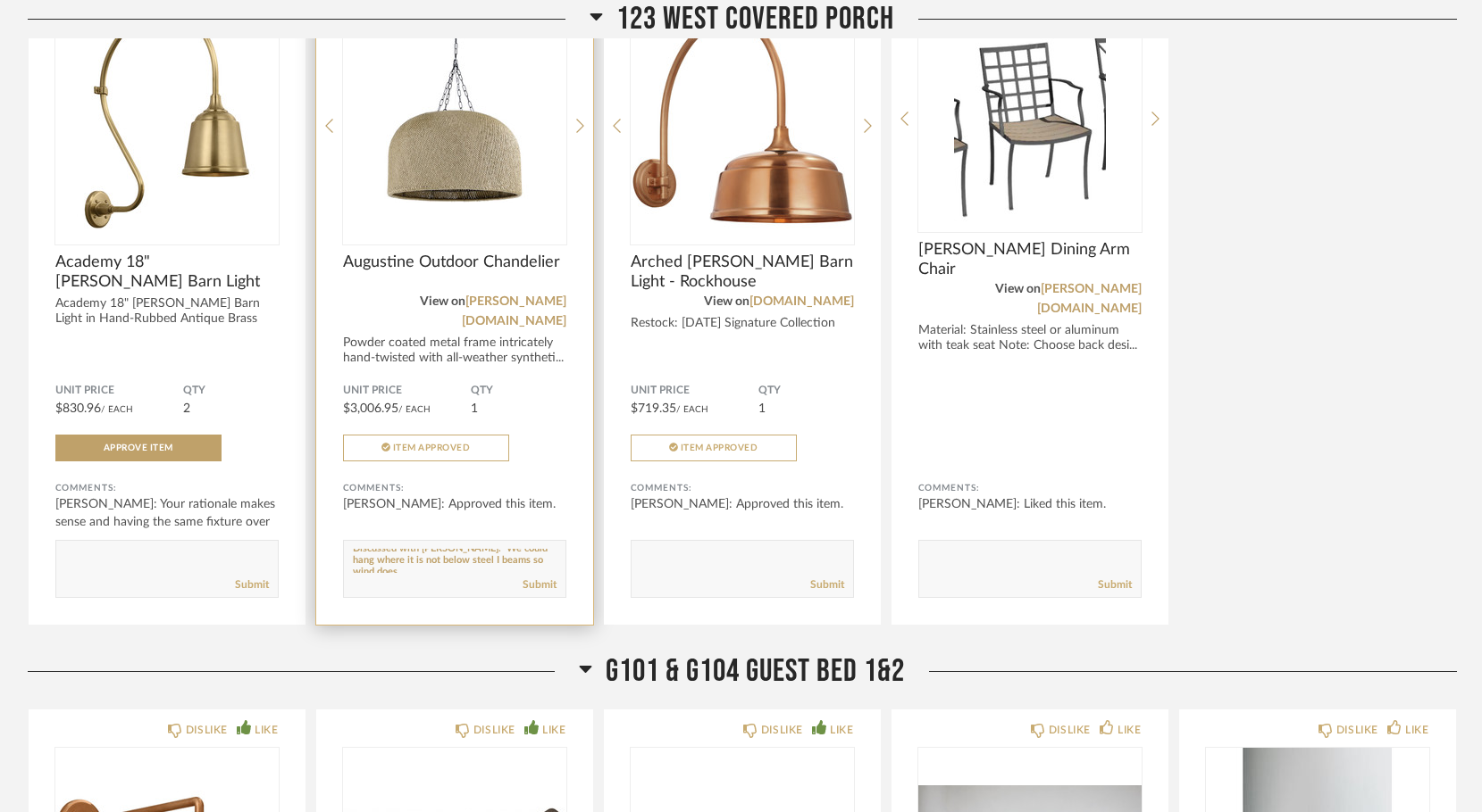
scroll to position [13, 0]
type textarea "Discussed with [PERSON_NAME]. We could hang where it is not below steel I beams…"
click at [532, 577] on link "Submit" at bounding box center [539, 585] width 34 height 16
